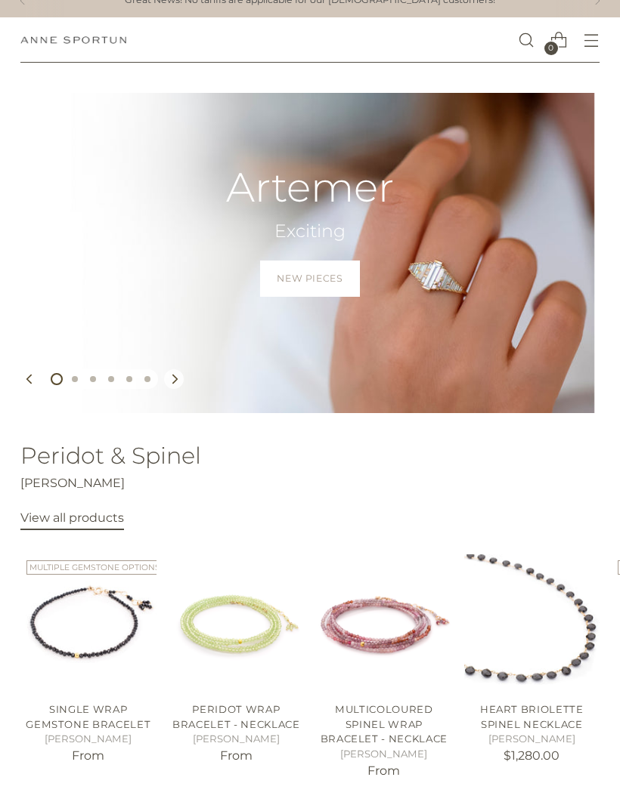
scroll to position [17, 0]
click at [587, 50] on span "Open menu modal" at bounding box center [591, 39] width 25 height 25
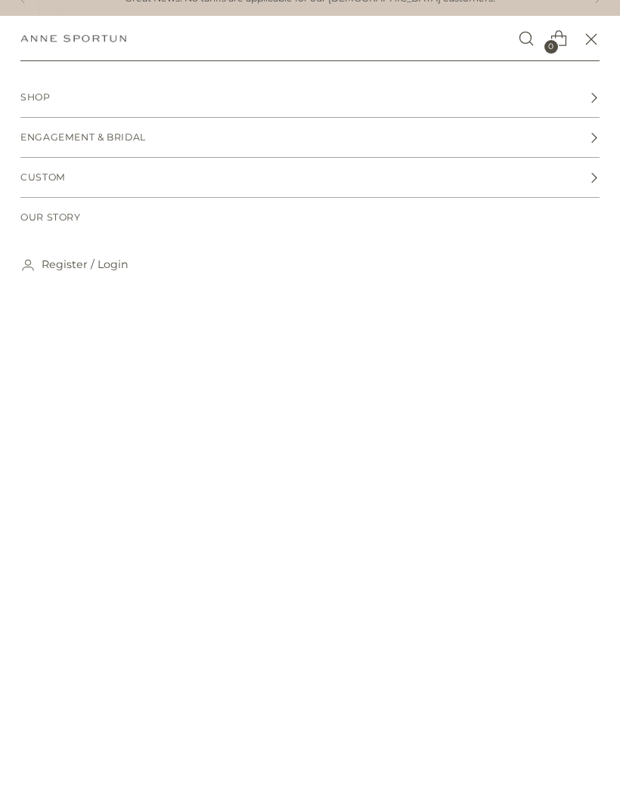
click at [54, 93] on link "Shop" at bounding box center [309, 98] width 579 height 39
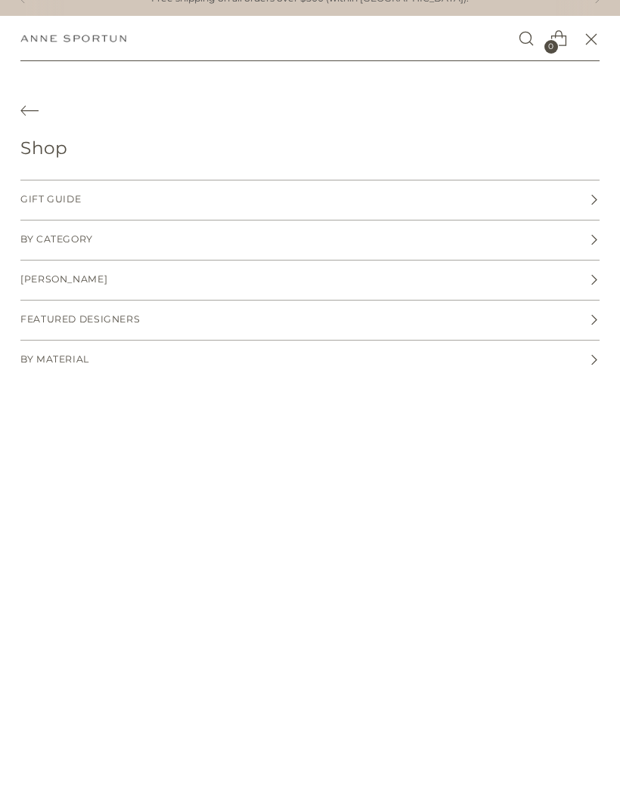
click at [24, 233] on span "By Category" at bounding box center [56, 240] width 73 height 14
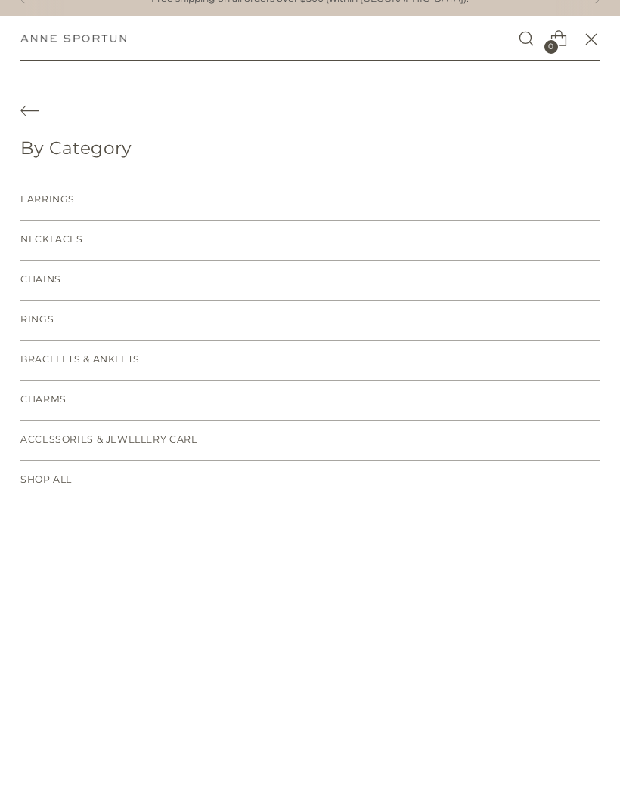
click at [24, 360] on span "Bracelets & Anklets" at bounding box center [79, 361] width 119 height 14
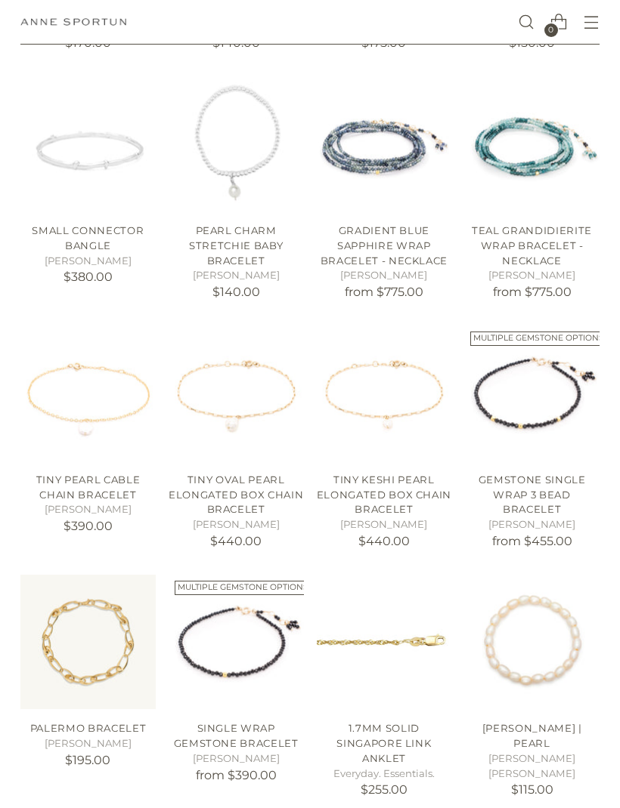
scroll to position [784, 0]
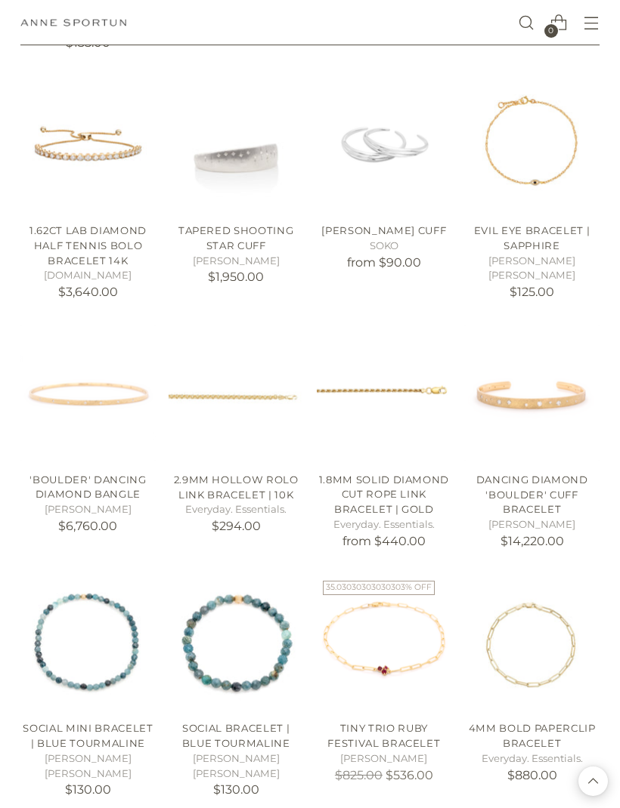
scroll to position [4075, 0]
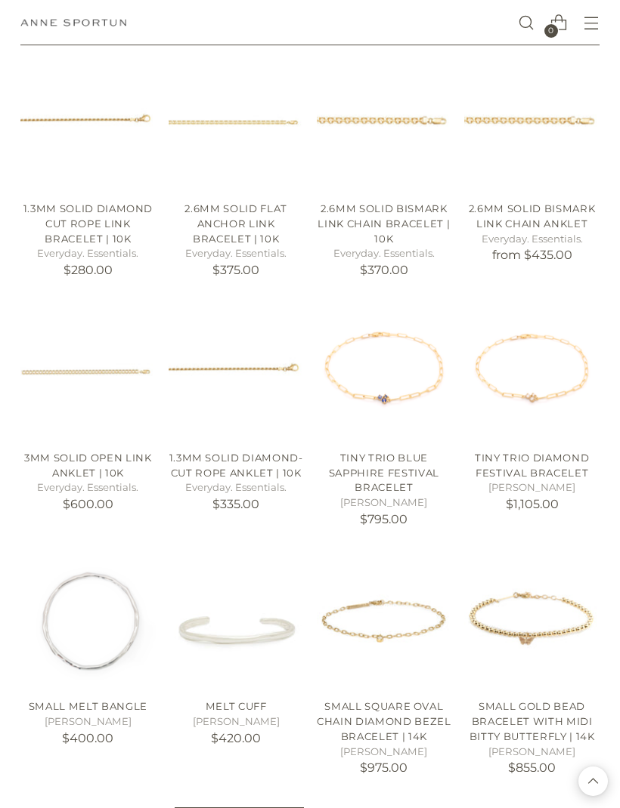
scroll to position [4761, 0]
